Goal: Information Seeking & Learning: Learn about a topic

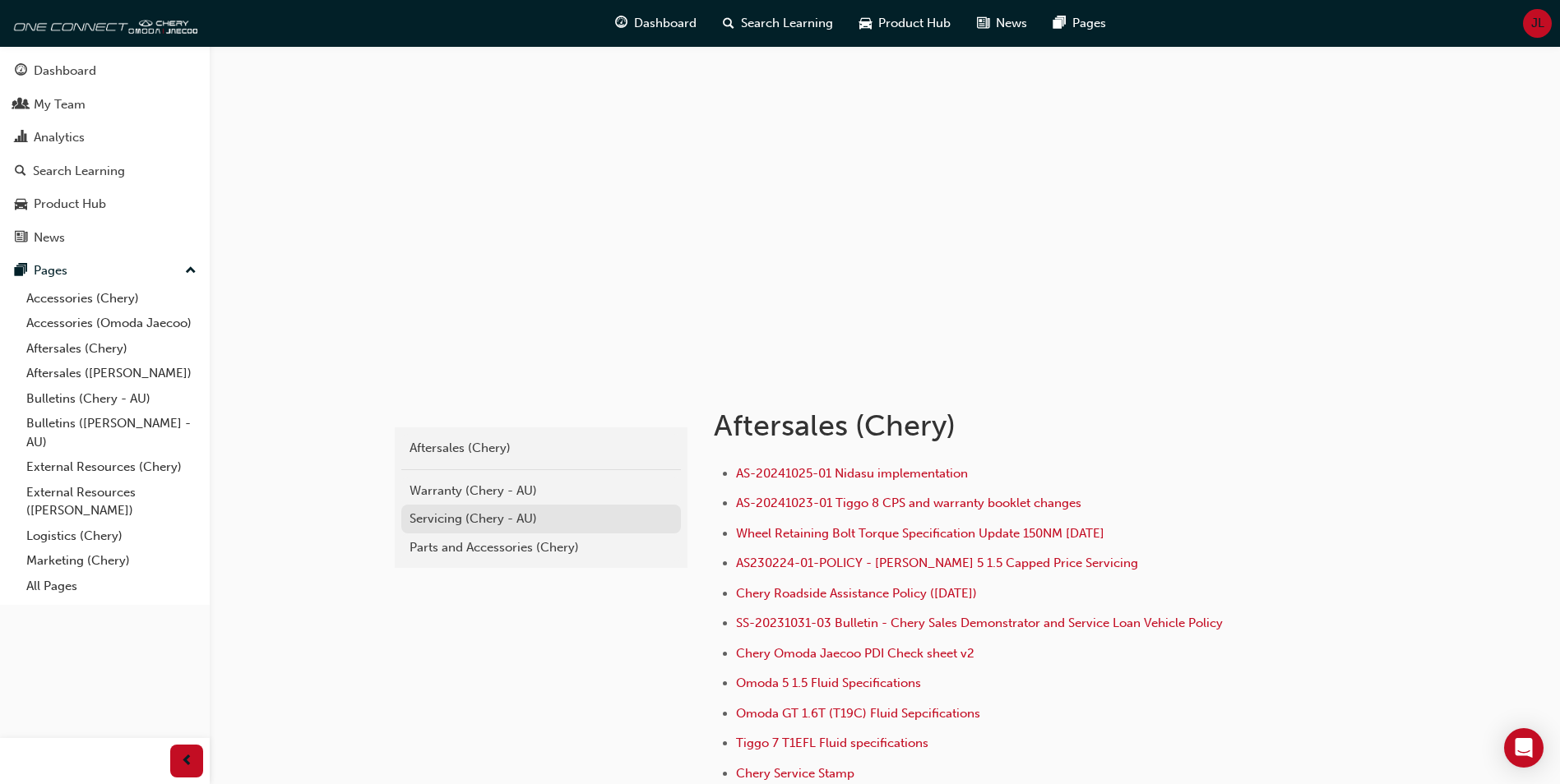
click at [445, 514] on div "Servicing (Chery - AU)" at bounding box center [541, 518] width 263 height 19
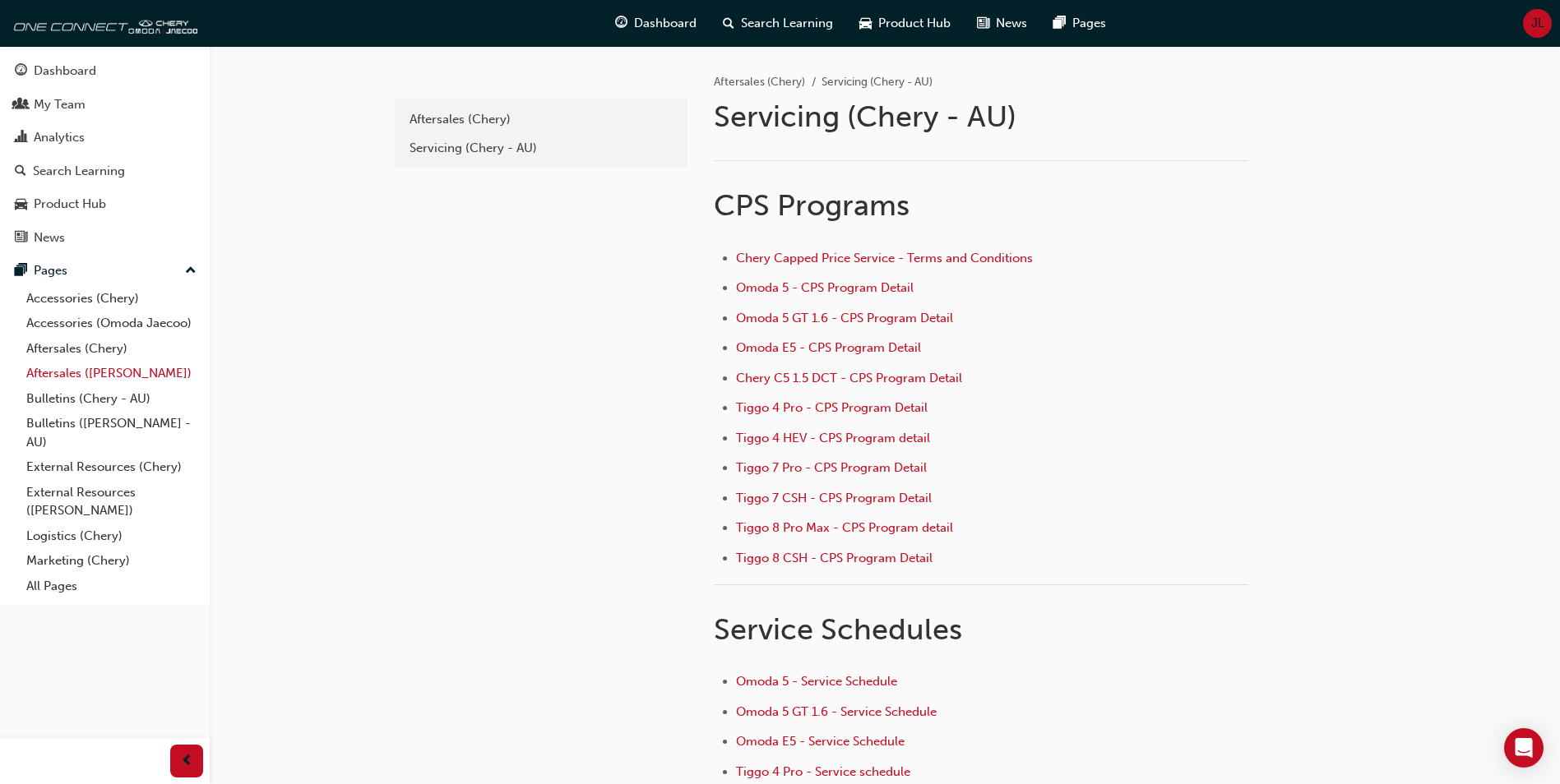
click at [165, 369] on link "Aftersales ([PERSON_NAME])" at bounding box center [112, 373] width 184 height 26
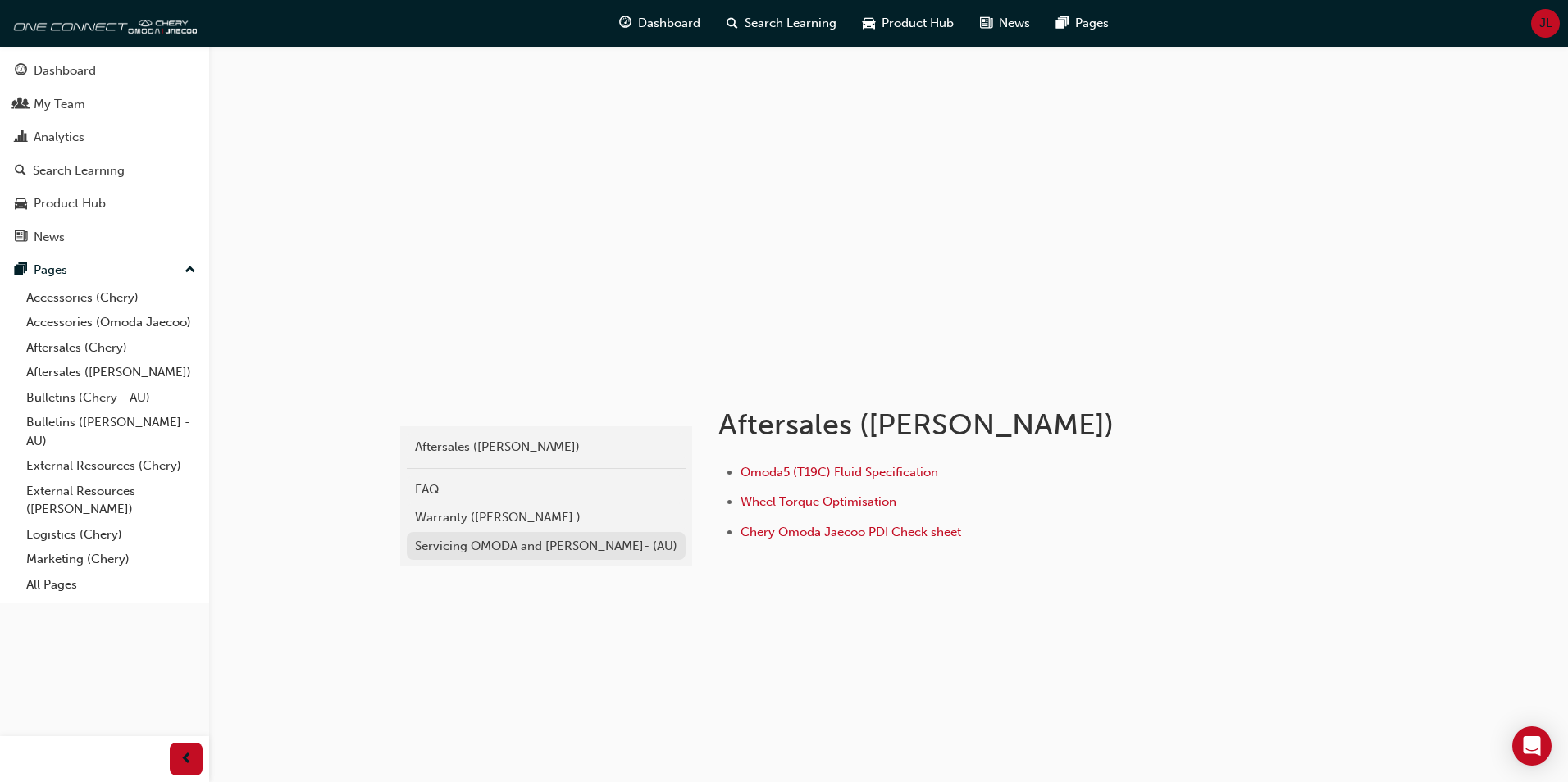
click at [429, 542] on div "Servicing OMODA and [PERSON_NAME]- (AU)" at bounding box center [546, 546] width 262 height 19
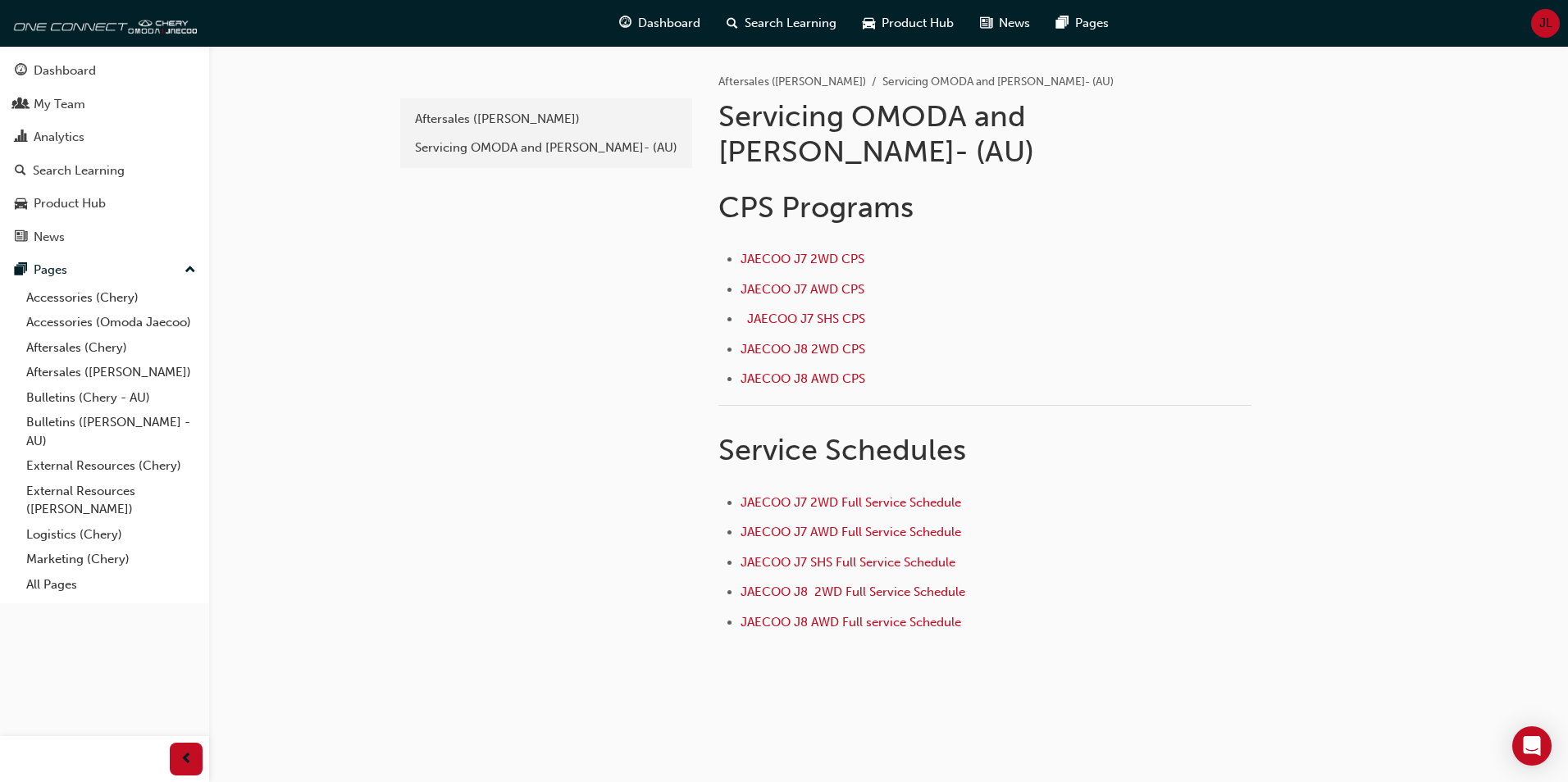
drag, startPoint x: 1237, startPoint y: 28, endPoint x: 1410, endPoint y: 8, distance: 174.2
click at [1410, 8] on div "Dashboard Search Learning Product Hub News Pages JL" at bounding box center [784, 23] width 1568 height 46
drag, startPoint x: 1537, startPoint y: 0, endPoint x: 531, endPoint y: 416, distance: 1088.6
click at [531, 416] on div "b5e0e909-5d42-4e77-847f-dfc57a6aabfd Aftersales (Omoda Jaecoo) Servicing OMODA …" at bounding box center [545, 373] width 295 height 655
